Goal: Answer question/provide support: Share knowledge or assist other users

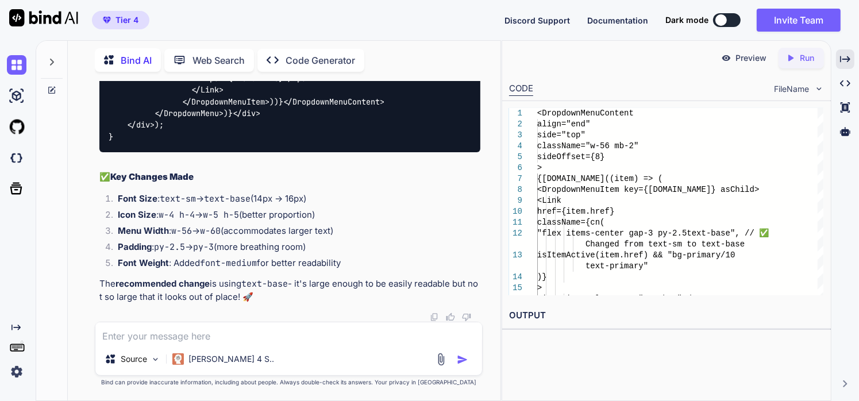
type textarea "I"
type textarea "x"
type textarea "I"
type textarea "x"
type textarea "I N"
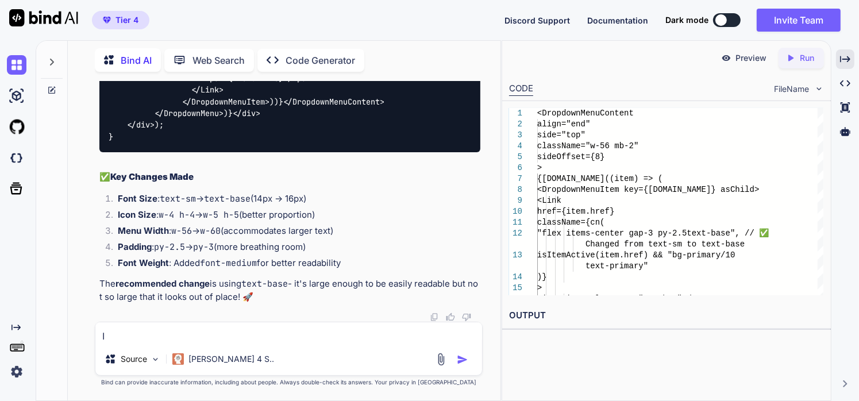
type textarea "x"
type textarea "I NE"
type textarea "x"
type textarea "I NEE"
type textarea "x"
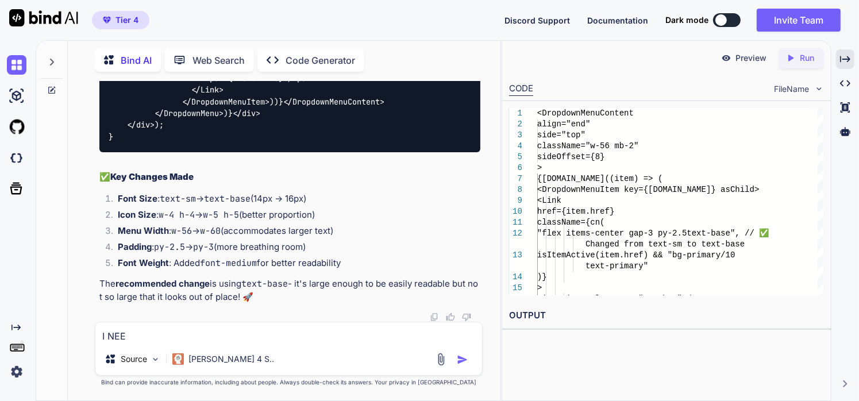
type textarea "I NEED"
type textarea "x"
type textarea "I NEED"
type textarea "x"
type textarea "I NEED T"
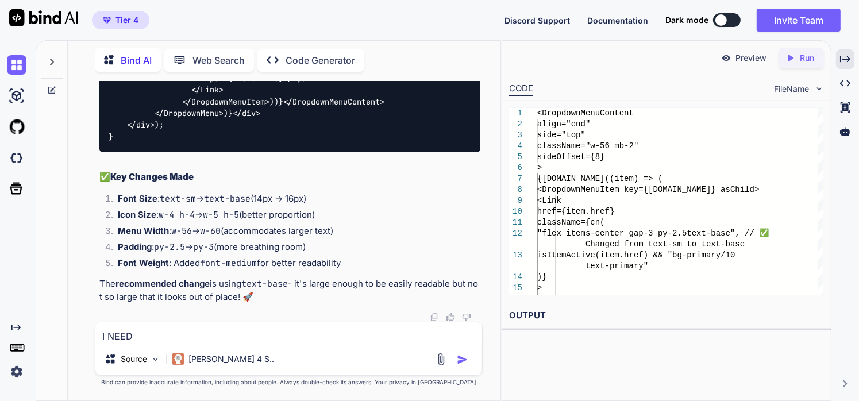
type textarea "x"
type textarea "I NEED TO"
type textarea "x"
type textarea "I NEED TO"
type textarea "x"
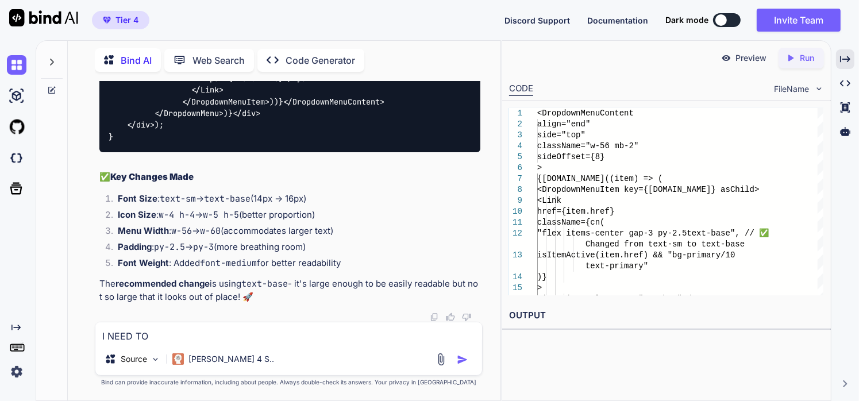
type textarea "I NEED TO M"
type textarea "x"
type textarea "I NEED TO MA"
type textarea "x"
type textarea "I NEED TO MAK"
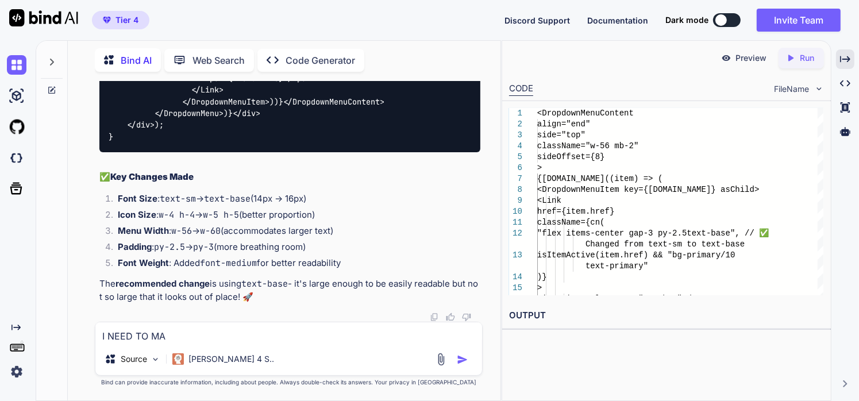
type textarea "x"
type textarea "I NEED TO MAKE"
type textarea "x"
type textarea "I NEED TO MAKE"
type textarea "x"
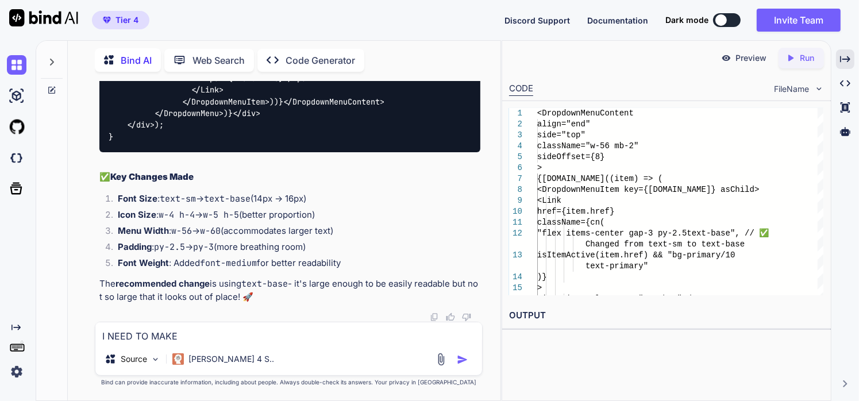
type textarea "I NEED TO MAKE T"
type textarea "x"
type textarea "I NEED TO MAKE TH"
type textarea "x"
type textarea "I NEED TO MAKE THE"
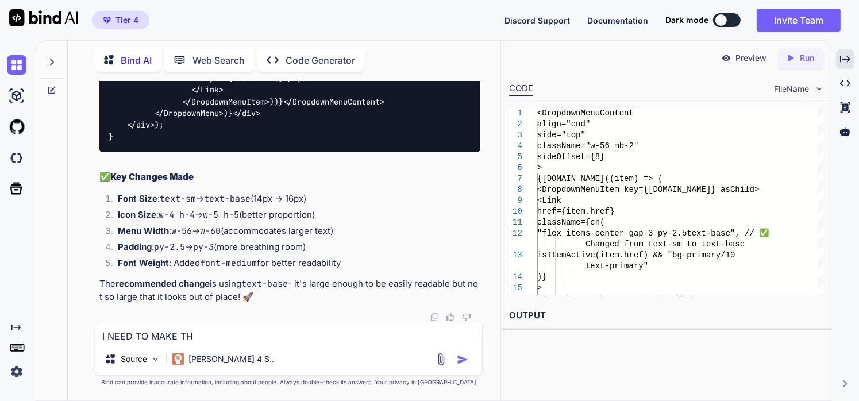
type textarea "x"
type textarea "I NEED TO MAKE THE"
type textarea "x"
type textarea "I NEED TO MAKE THE S"
type textarea "x"
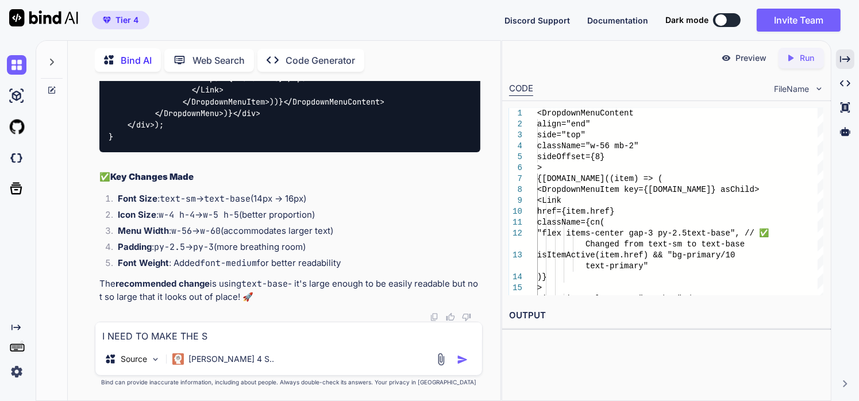
type textarea "I NEED TO MAKE THE SC"
type textarea "x"
type textarea "I NEED TO MAKE THE SCR"
type textarea "x"
type textarea "I NEED TO MAKE THE SCRO"
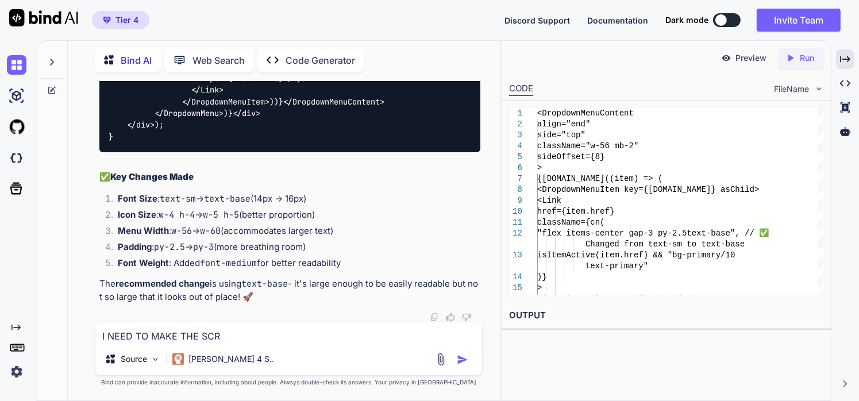
type textarea "x"
type textarea "I NEED TO MAKE THE SCROL"
type textarea "x"
type textarea "I NEED TO MAKE THE SCROLL"
type textarea "x"
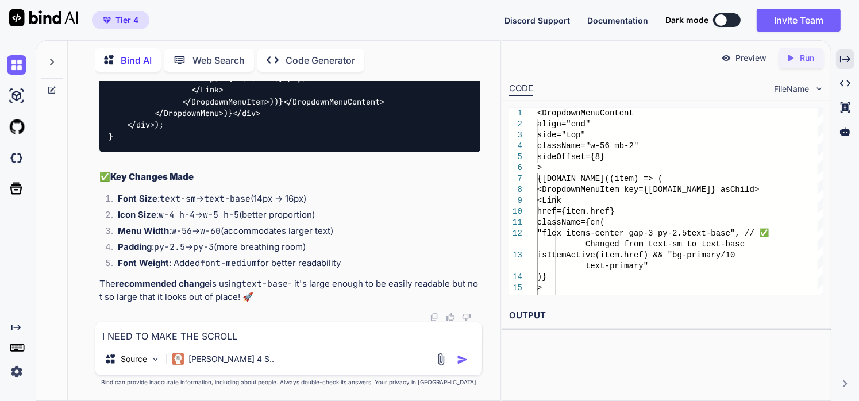
type textarea "I NEED TO MAKE THE SCROLL"
type textarea "x"
type textarea "I NEED TO MAKE THE SCROLL B"
type textarea "x"
type textarea "I NEED TO MAKE THE SCROLL BA"
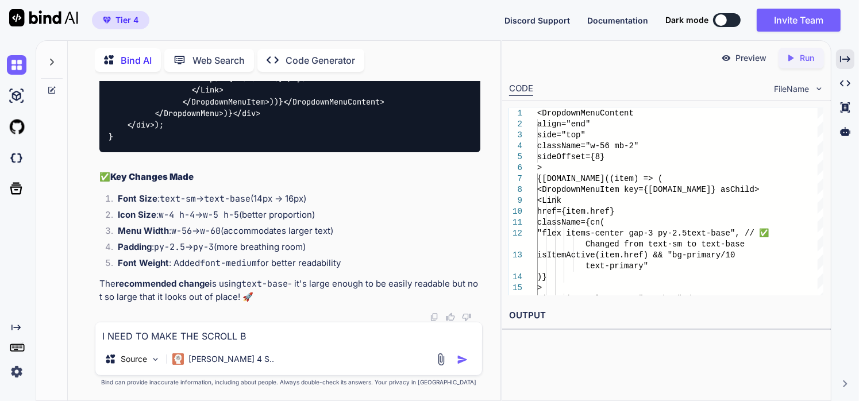
type textarea "x"
type textarea "I NEED TO MAKE THE SCROLL BAR"
type textarea "x"
type textarea "I NEED TO MAKE THE SCROLL BAR"
type textarea "x"
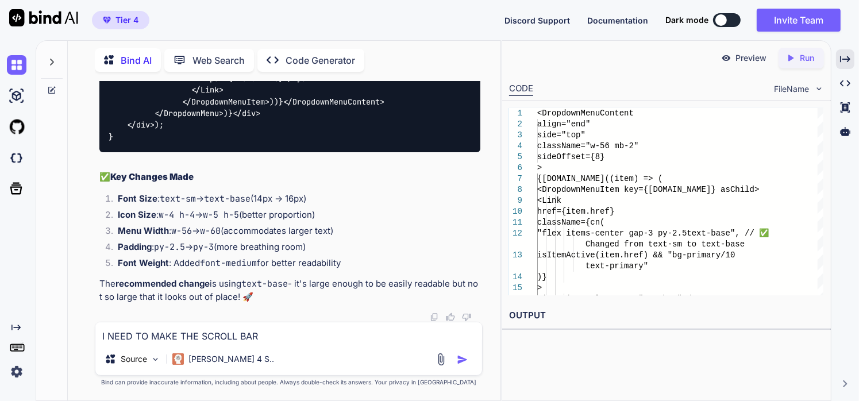
type textarea "I NEED TO MAKE THE SCROLL BAR L"
type textarea "x"
type textarea "I NEED TO MAKE THE SCROLL BAR LO"
type textarea "x"
type textarea "I NEED TO MAKE THE SCROLL BAR LOW"
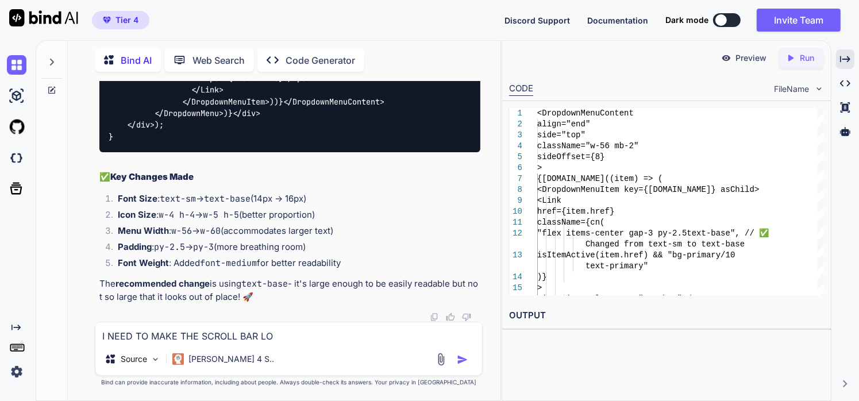
type textarea "x"
type textarea "I NEED TO MAKE THE SCROLL BAR LOW"
type textarea "x"
type textarea "I NEED TO MAKE THE SCROLL BAR LOW P"
type textarea "x"
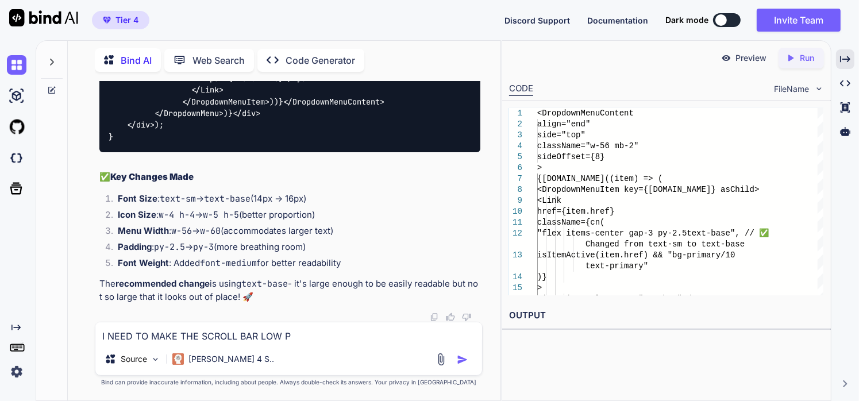
type textarea "I NEED TO MAKE THE SCROLL BAR LOW PR"
type textarea "x"
type textarea "I NEED TO MAKE THE SCROLL BAR LOW PRO"
type textarea "x"
type textarea "I NEED TO MAKE THE SCROLL BAR LOW PROF"
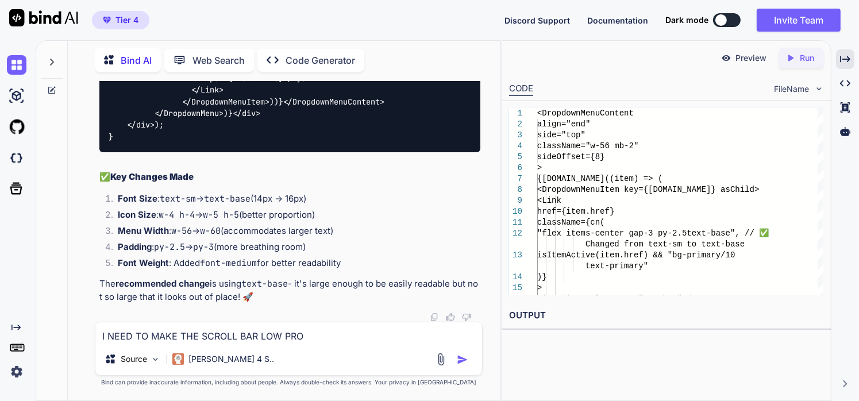
type textarea "x"
type textarea "I NEED TO MAKE THE SCROLL BAR LOW PROFI"
type textarea "x"
type textarea "I NEED TO MAKE THE SCROLL BAR LOW PROFIE"
type textarea "x"
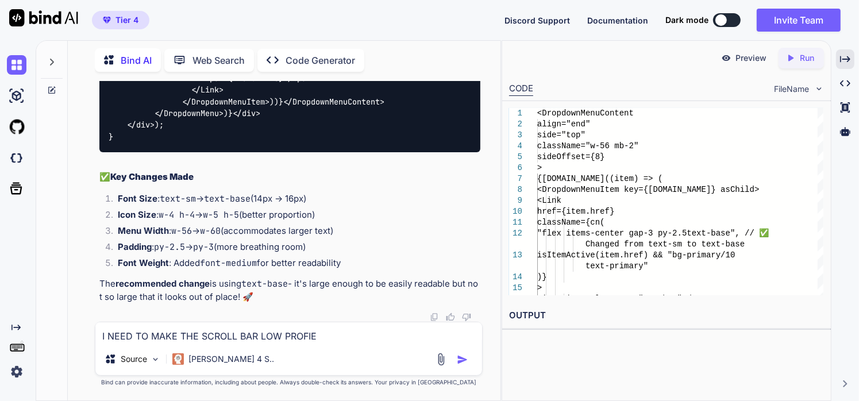
type textarea "I NEED TO MAKE THE SCROLL BAR LOW PROFIE"
type textarea "x"
type textarea "I NEED TO MAKE THE SCROLL BAR LOW PROFIE"
type textarea "x"
type textarea "I NEED TO MAKE THE SCROLL BAR LOW PROFI"
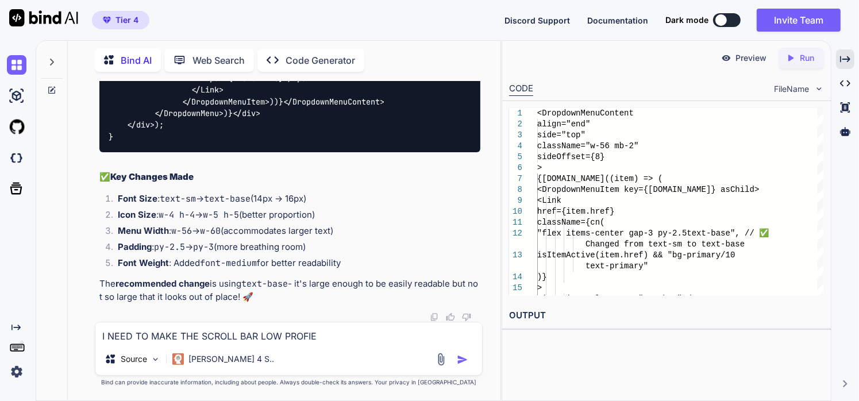
type textarea "x"
type textarea "I NEED TO MAKE THE SCROLL BAR LOW PROF"
type textarea "x"
type textarea "I NEED TO MAKE THE SCROLL BAR LOW PROFI"
type textarea "x"
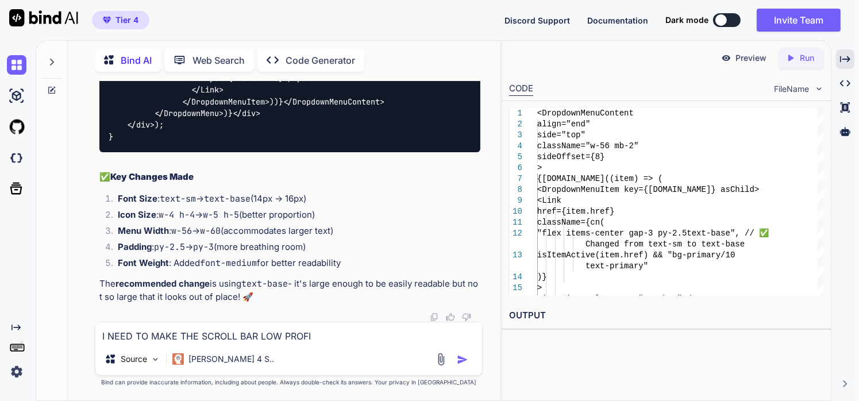
type textarea "I NEED TO MAKE THE SCROLL BAR LOW PROFIL"
type textarea "x"
type textarea "I NEED TO MAKE THE SCROLL BAR LOW PROFILE"
type textarea "x"
type textarea "I NEED TO MAKE THE SCROLL BAR LOW PROFILE"
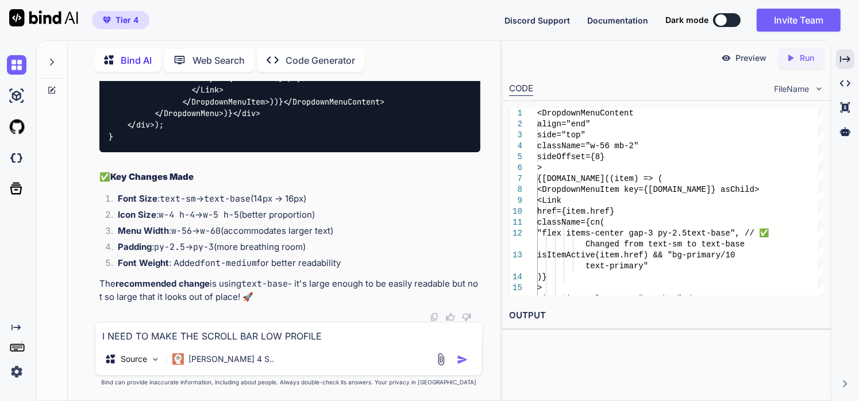
type textarea "x"
type textarea "I NEED TO MAKE THE SCROLL BAR LOW PROFILE O"
type textarea "x"
type textarea "I NEED TO MAKE THE SCROLL BAR LOW PROFILE OR"
type textarea "x"
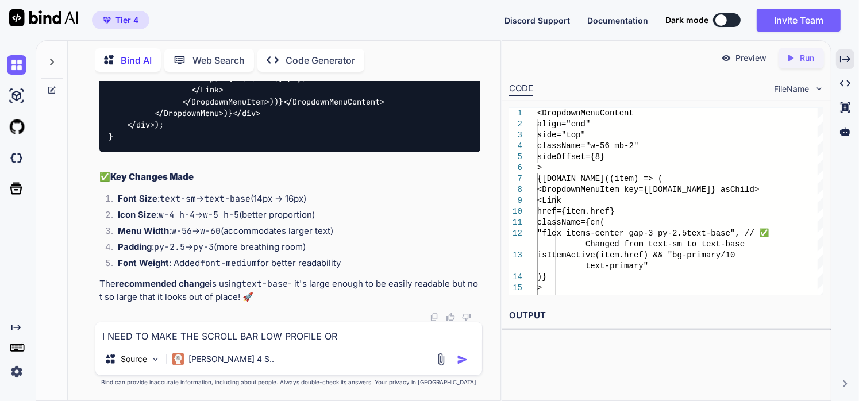
type textarea "I NEED TO MAKE THE SCROLL BAR LOW PROFILE [PERSON_NAME]"
type textarea "x"
type textarea "I NEED TO MAKE THE SCROLL BAR LOW PROFILE ORRE"
type textarea "x"
type textarea "I NEED TO MAKE THE SCROLL BAR LOW PROFILE ORREM"
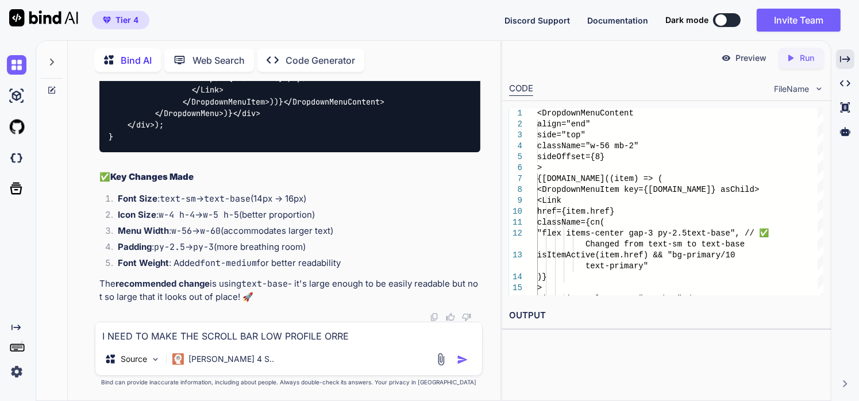
type textarea "x"
type textarea "I NEED TO MAKE THE SCROLL BAR LOW PROFILE ORREMO"
type textarea "x"
type textarea "I NEED TO MAKE THE SCROLL BAR LOW PROFILE [PERSON_NAME]"
type textarea "x"
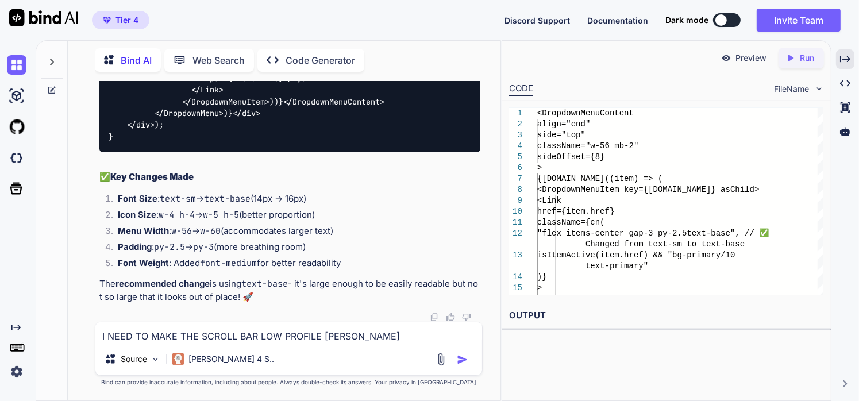
type textarea "I NEED TO MAKE THE SCROLL BAR LOW PROFILE [PERSON_NAME]"
type textarea "x"
type textarea "I NEED TO MAKE THE SCROLL BAR LOW PROFILE [PERSON_NAME]"
type textarea "x"
type textarea "I NEED TO MAKE THE SCROLL BAR LOW PROFILE ORREMOVE I"
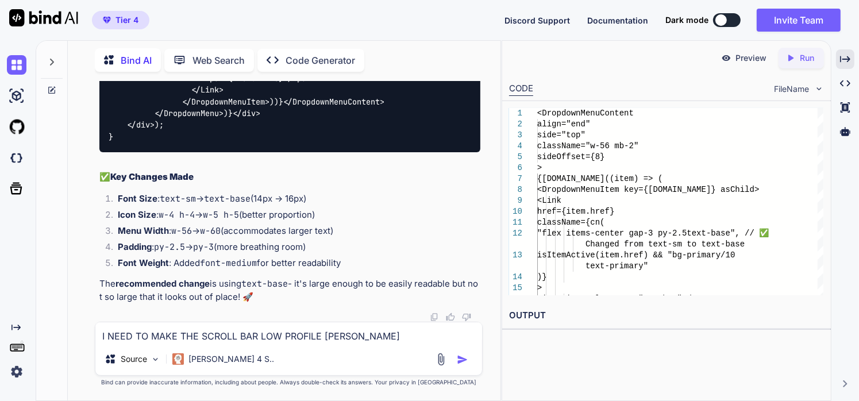
type textarea "x"
type textarea "I NEED TO MAKE THE SCROLL BAR LOW PROFILE ORREMOVE IT"
type textarea "x"
type textarea "I NEED TO MAKE THE SCROLL BAR LOW PROFILE ORREMOVE IT"
type textarea "x"
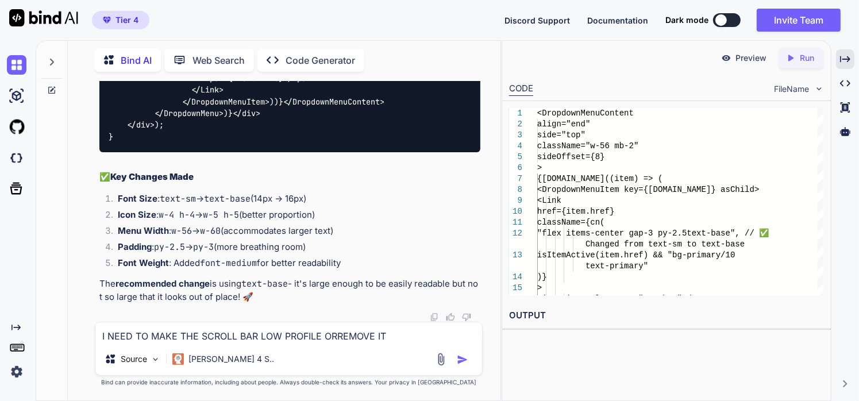
type textarea "I NEED TO MAKE THE SCROLL BAR LOW PROFILE ORREMOVE IT"
type textarea "x"
type textarea "I NEED TO MAKE THE SCROLL BAR LOW PROFILE ORREMOVE I"
type textarea "x"
type textarea "I NEED TO MAKE THE SCROLL BAR LOW PROFILE [PERSON_NAME]"
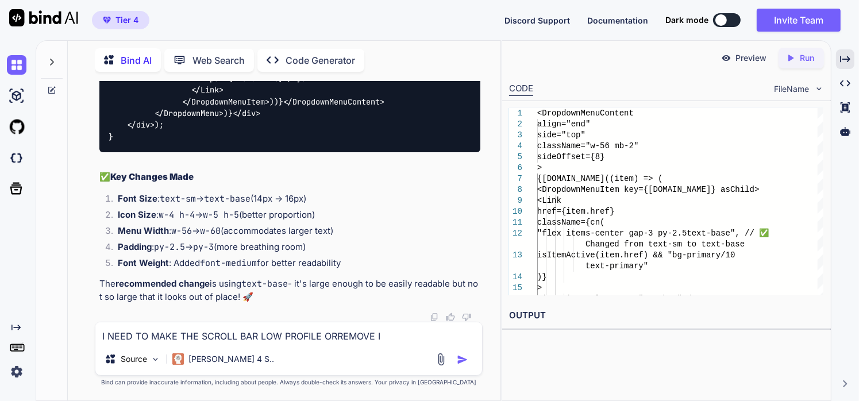
type textarea "x"
type textarea "I NEED TO MAKE THE SCROLL BAR LOW PROFILE [PERSON_NAME]"
type textarea "x"
type textarea "I NEED TO MAKE THE SCROLL BAR LOW PROFILE [PERSON_NAME]"
type textarea "x"
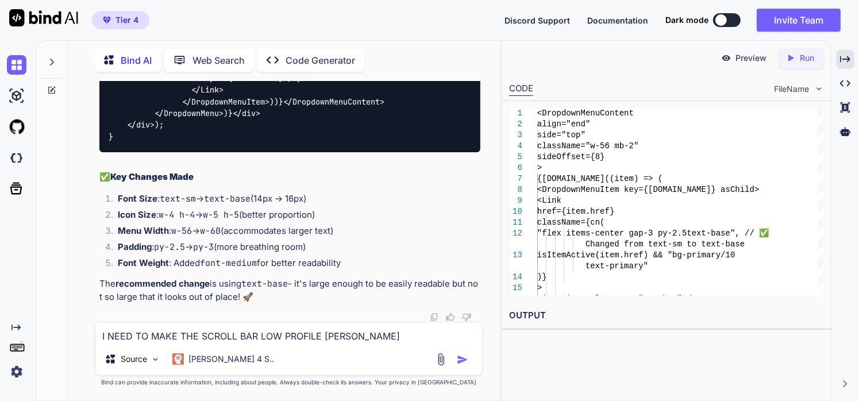
type textarea "I NEED TO MAKE THE SCROLL BAR LOW PROFILE ORREMO"
type textarea "x"
type textarea "I NEED TO MAKE THE SCROLL BAR LOW PROFILE ORREM"
type textarea "x"
type textarea "I NEED TO MAKE THE SCROLL BAR LOW PROFILE ORRE"
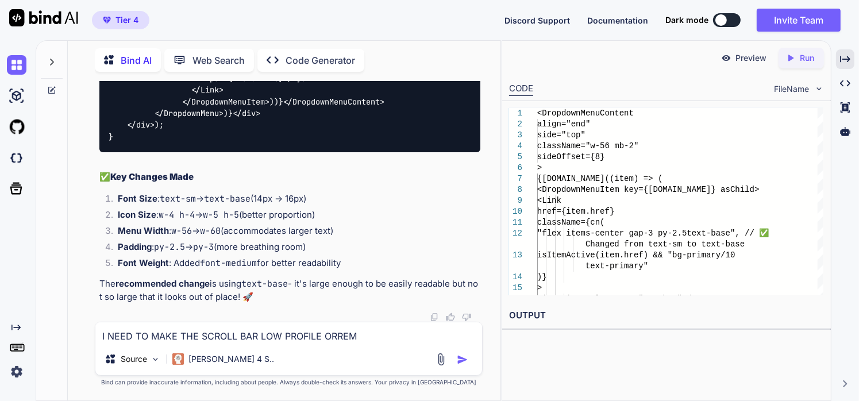
type textarea "x"
type textarea "I NEED TO MAKE THE SCROLL BAR LOW PROFILE [PERSON_NAME]"
type textarea "x"
type textarea "I NEED TO MAKE THE SCROLL BAR LOW PROFILE OR"
type textarea "x"
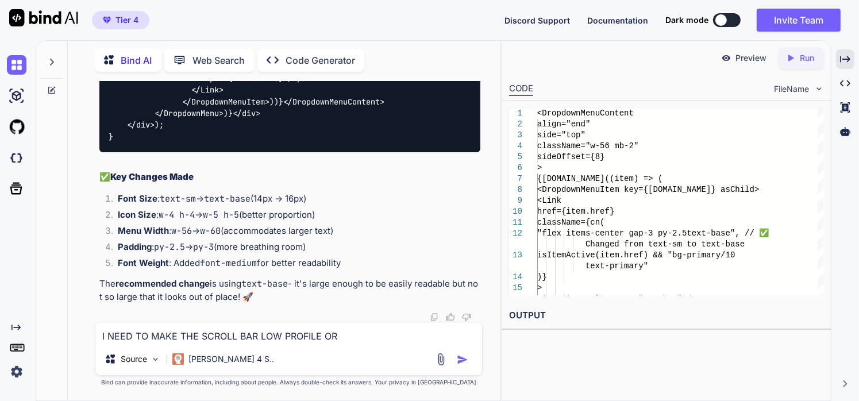
type textarea "I NEED TO MAKE THE SCROLL BAR LOW PROFILE O"
type textarea "x"
type textarea "I NEED TO MAKE THE SCROLL BAR LOW PROFILE"
type textarea "x"
type textarea "I NEED TO MAKE THE SCROLL BAR LOW PROFILE -"
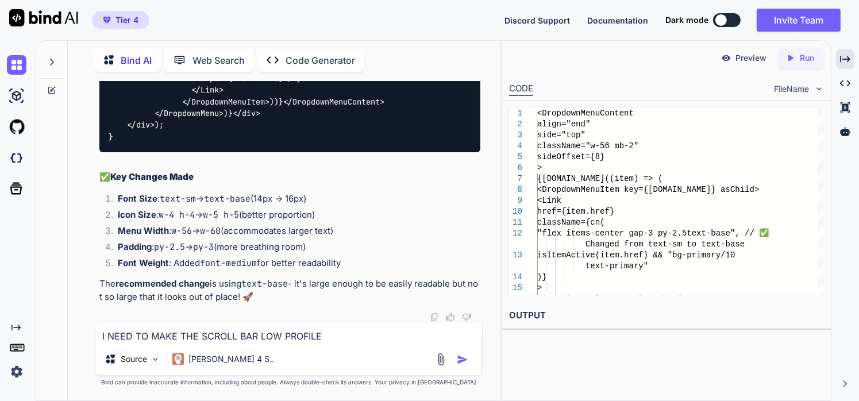
type textarea "x"
type textarea "I NEED TO MAKE THE SCROLL BAR LOW PROFILE --"
type textarea "x"
type textarea "I NEED TO MAKE THE SCROLL BAR LOW PROFILE ---"
type textarea "x"
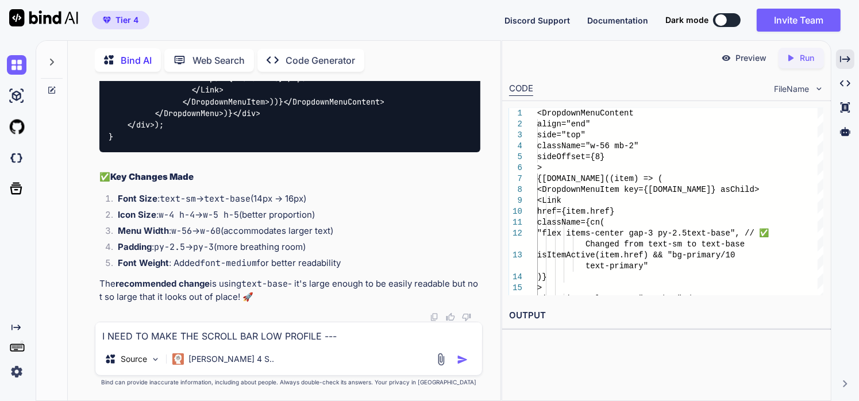
type textarea "I NEED TO MAKE THE SCROLL BAR LOW PROFILE ----"
type textarea "x"
type textarea "I NEED TO MAKE THE SCROLL BAR LOW PROFILE ---->"
type textarea "x"
type textarea "I NEED TO MAKE THE SCROLL BAR LOW PROFILE ----><div class="flex-1 overflow-y-au…"
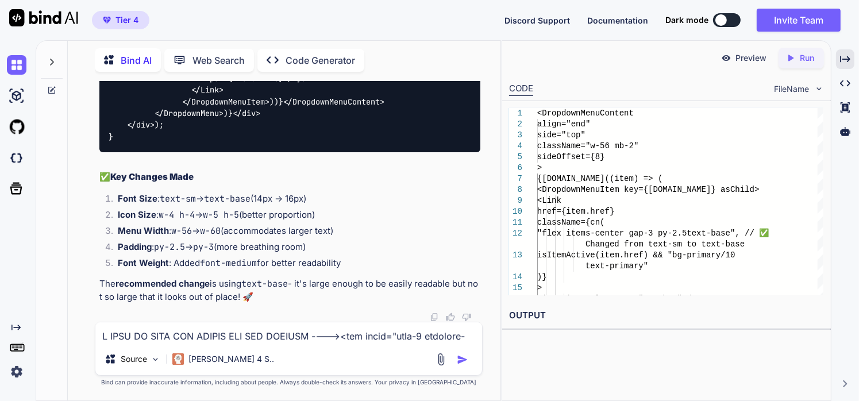
scroll to position [1794, 0]
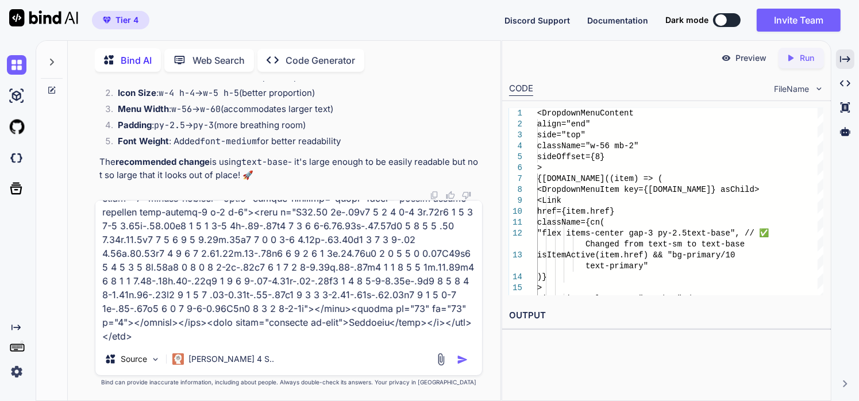
type textarea "x"
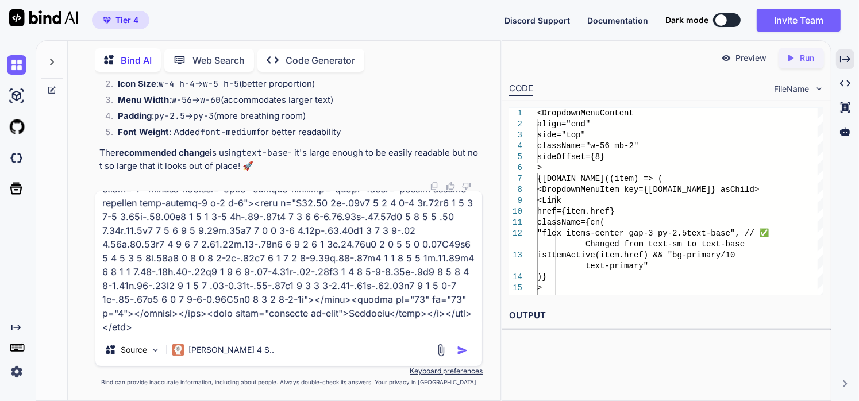
type textarea "I NEED TO MAKE THE SCROLL BAR LOW PROFILE ----><div class="flex-1 overflow-y-au…"
click at [472, 351] on button "button" at bounding box center [465, 350] width 16 height 11
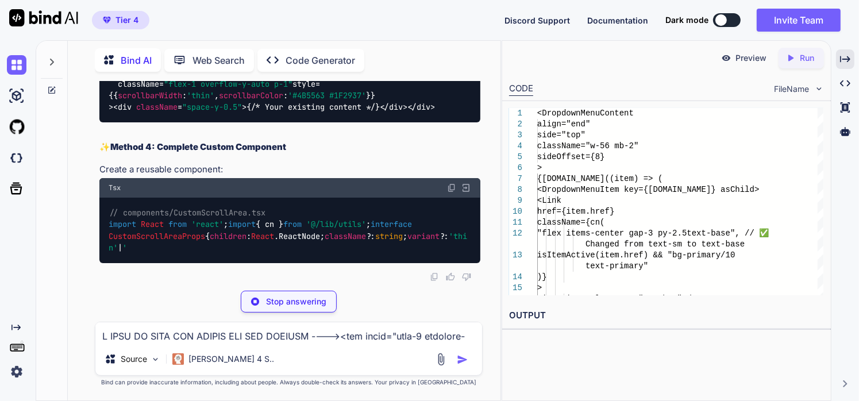
scroll to position [204510, 0]
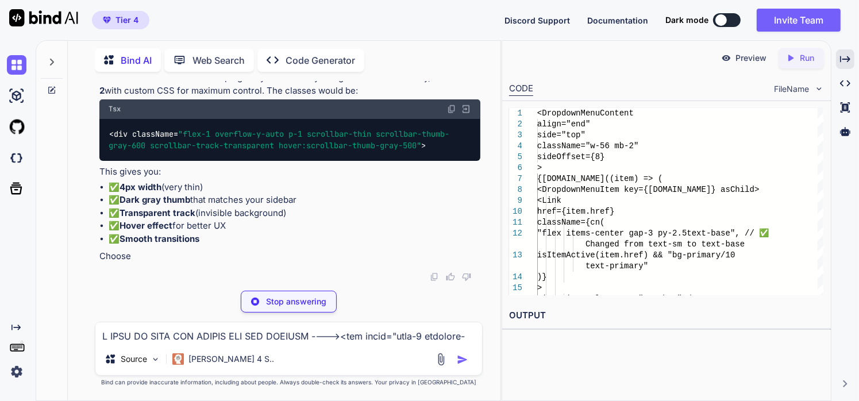
type textarea "x"
type textarea "{/* ✅ Add custom scrollbar classes */} <div className="flex-1 overflow-y-auto p…"
type textarea "x"
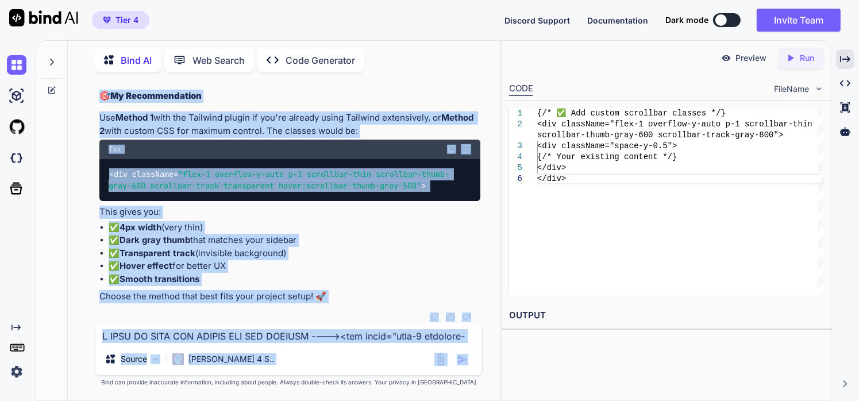
scroll to position [207154, 0]
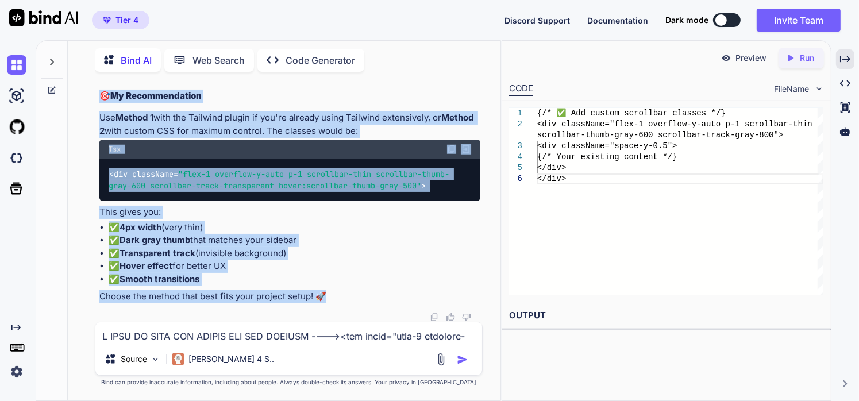
drag, startPoint x: 99, startPoint y: 163, endPoint x: 374, endPoint y: 299, distance: 306.8
click at [374, 299] on div "You Bind AI I can see that the analytics card is indeed missing from your logs …" at bounding box center [290, 201] width 386 height 241
copy div "🎯 Loremi 8: Dolorsit AME Consect (Adipiscinge) Sed { /* ✅ Doe tempor incididun …"
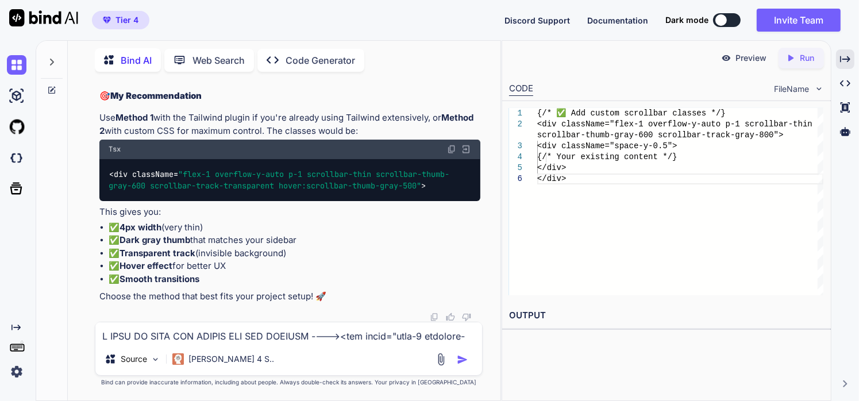
click at [190, 338] on textarea at bounding box center [288, 332] width 387 height 21
paste textarea ""use client"; import React, { useEffect, useState, useMemo } from 'react'; impo…"
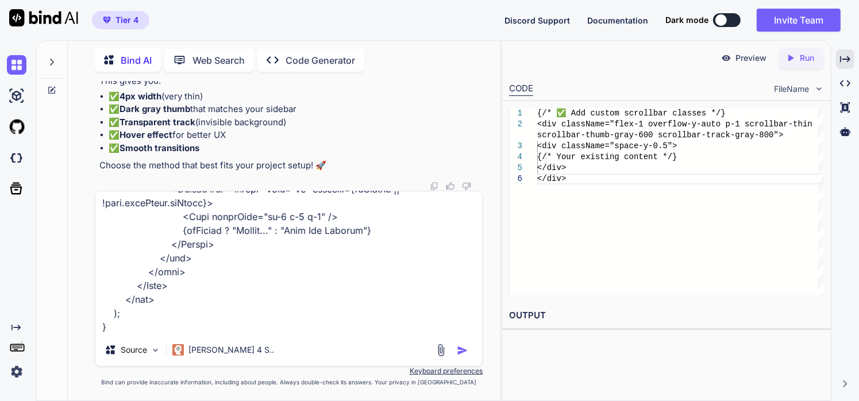
type textarea "I NEED TO IMPROVE THIS PAGE ----> "use client"; import React, { useEffect, useS…"
click at [468, 352] on img "button" at bounding box center [462, 350] width 11 height 11
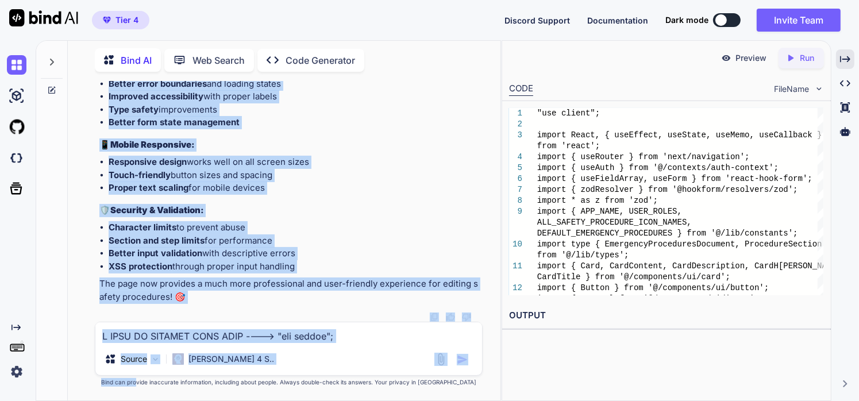
scroll to position [216992, 0]
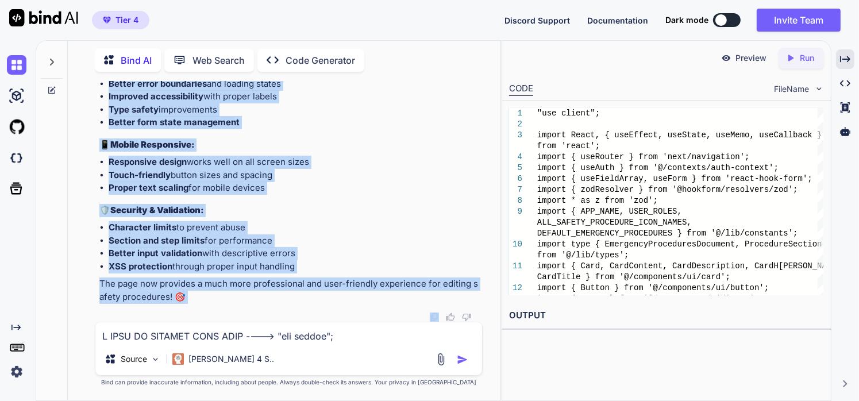
drag, startPoint x: 98, startPoint y: 140, endPoint x: 197, endPoint y: 306, distance: 193.3
click at [197, 306] on div "You Bind AI I can see that the analytics card is indeed missing from your logs …" at bounding box center [290, 201] width 386 height 241
copy div "L'ip dolo sit ametcon adip Elitse Doeiusmodt incidid utla etdo magnaa EN, admin…"
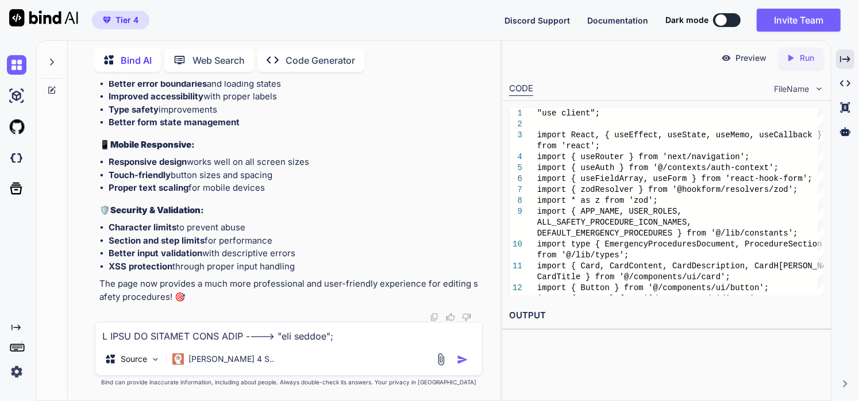
click at [147, 330] on textarea at bounding box center [288, 332] width 387 height 21
paste textarea ""use client"; import React, { useState, useEffect, useCallback, useRef } from '…"
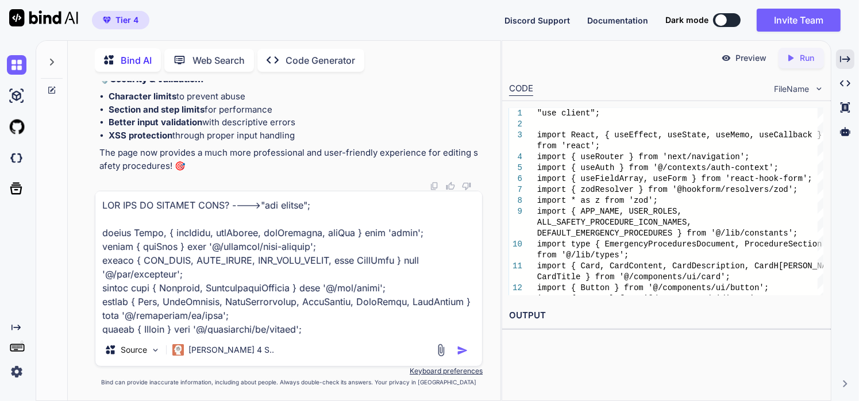
scroll to position [7214, 0]
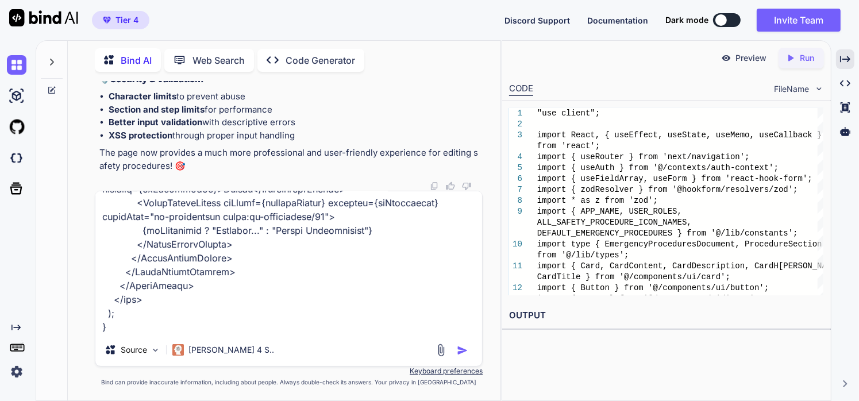
type textarea "HOW CAN WE IMPROVE THIS? ---->"use client"; import React, { useState, useEffect…"
click at [460, 352] on img "button" at bounding box center [462, 350] width 11 height 11
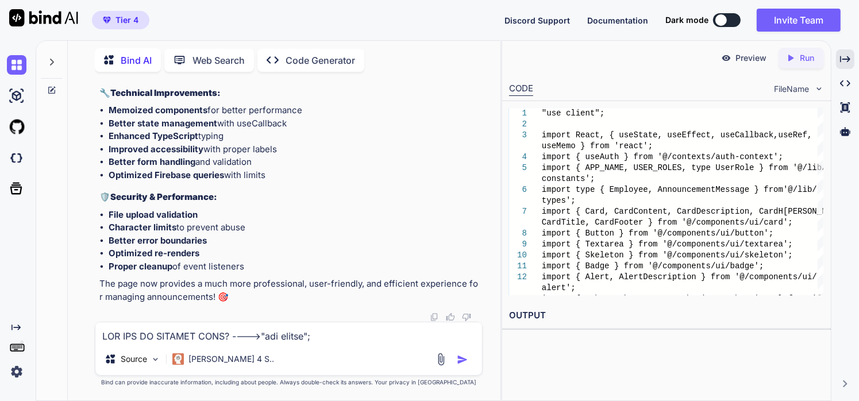
scroll to position [232703, 0]
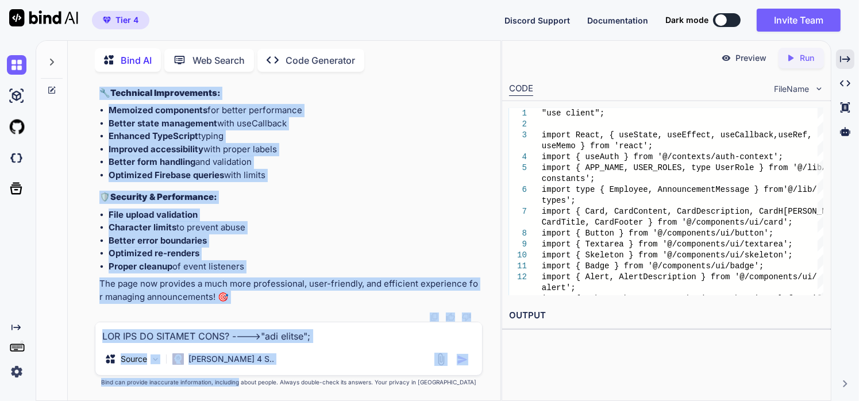
scroll to position [233759, 0]
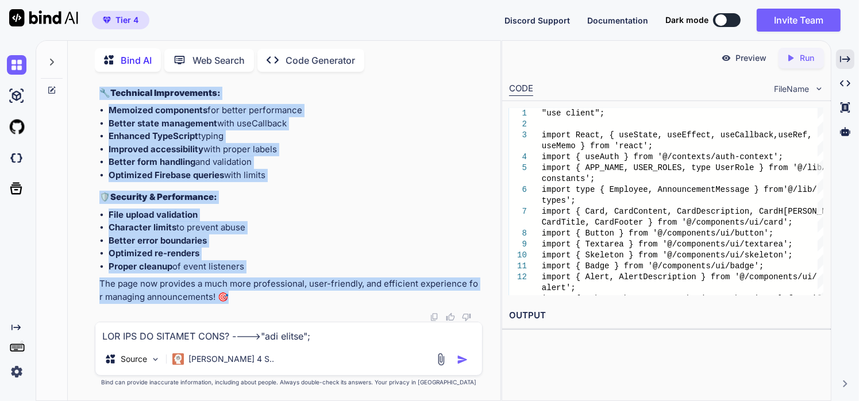
drag, startPoint x: 95, startPoint y: 233, endPoint x: 234, endPoint y: 292, distance: 150.9
click at [234, 292] on div "You Bind AI I can see that the analytics card is indeed missing from your logs …" at bounding box center [289, 240] width 388 height 319
copy div "L'ip dolo sit ametconsectet adipisc elit seddoeiusmod temporinci utla etdo magn…"
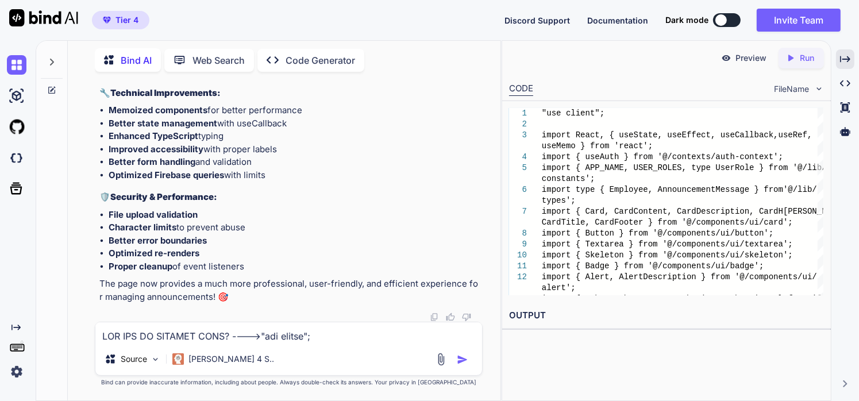
click at [200, 341] on textarea at bounding box center [288, 332] width 387 height 21
paste textarea "Error: Storage Bucket Not Found: The bucket '[DOMAIN_NAME]' does not exist. Ver…"
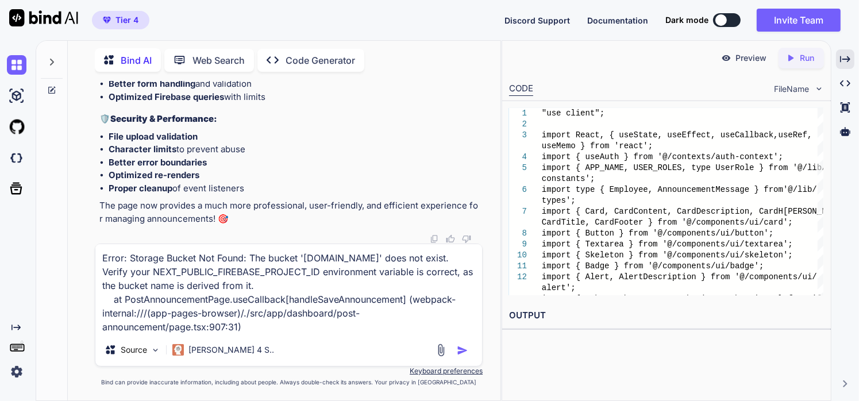
type textarea "Error: Storage Bucket Not Found: The bucket '[DOMAIN_NAME]' does not exist. Ver…"
click at [461, 353] on img "button" at bounding box center [462, 350] width 11 height 11
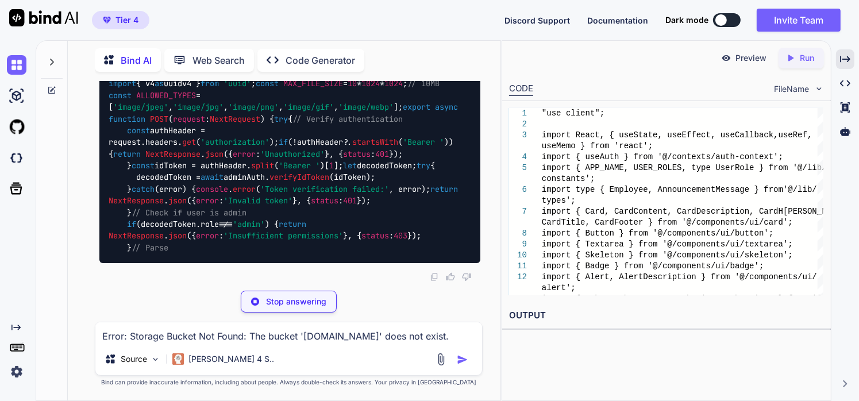
scroll to position [234222, 0]
